Goal: Navigation & Orientation: Find specific page/section

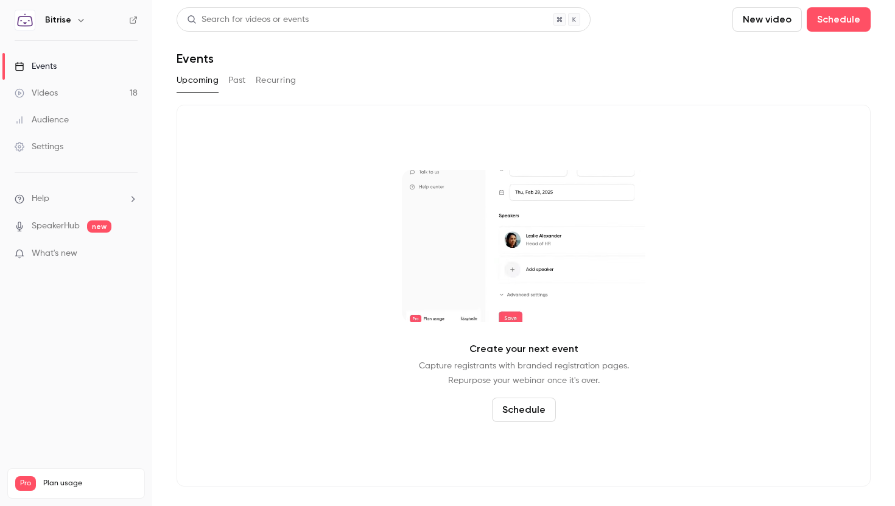
click at [239, 85] on button "Past" at bounding box center [237, 80] width 18 height 19
